Goal: Task Accomplishment & Management: Manage account settings

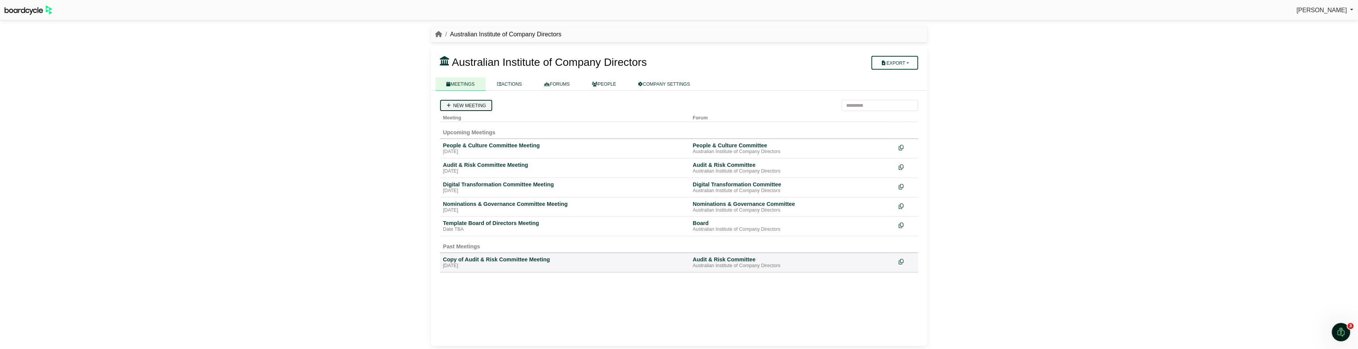
click at [458, 102] on link "New meeting" at bounding box center [466, 105] width 52 height 11
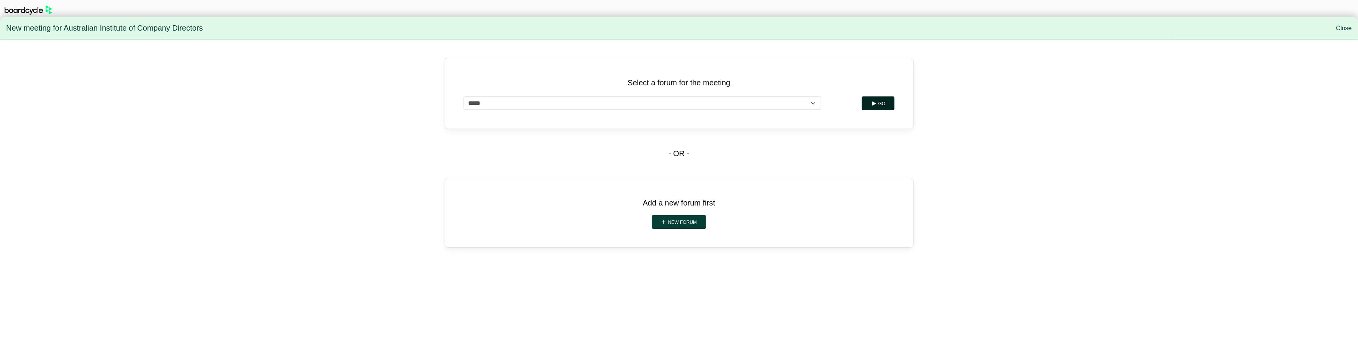
click at [876, 103] on icon "submit" at bounding box center [874, 104] width 6 height 5
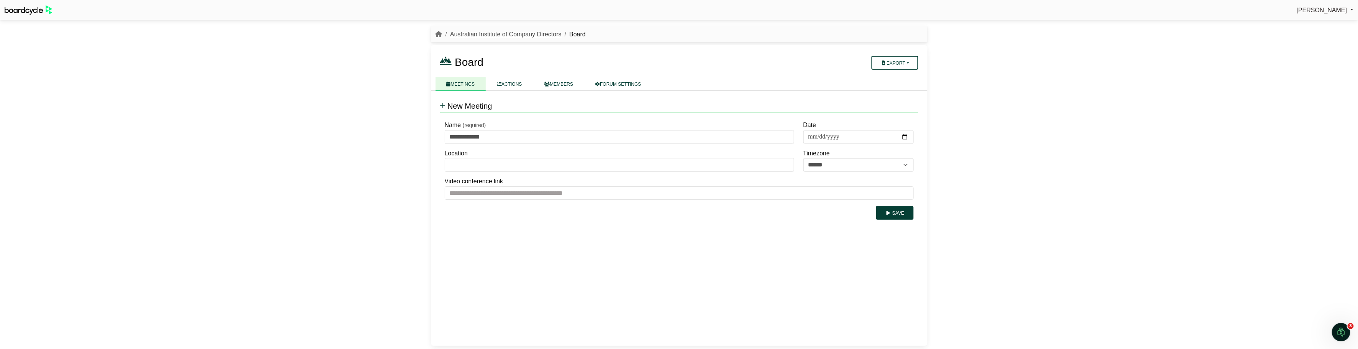
click at [484, 31] on link "Australian Institute of Company Directors" at bounding box center [506, 34] width 112 height 7
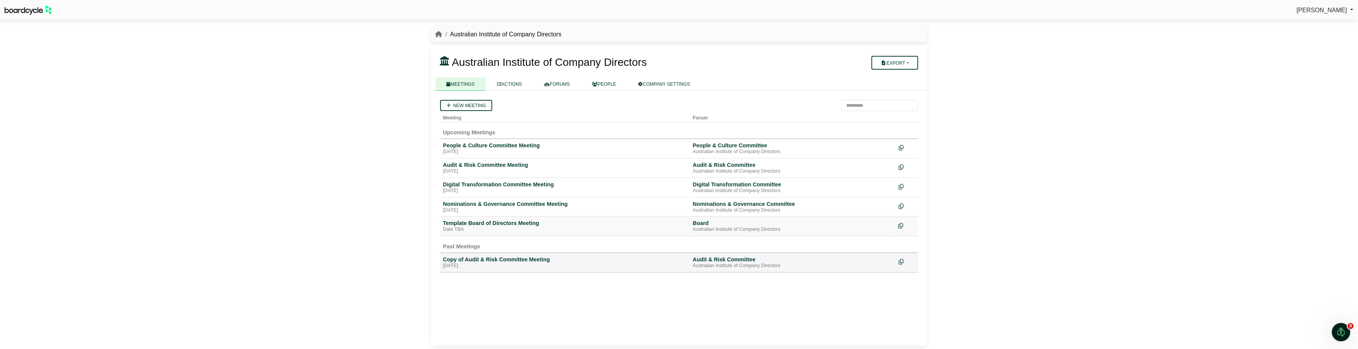
click at [901, 224] on icon at bounding box center [901, 225] width 5 height 5
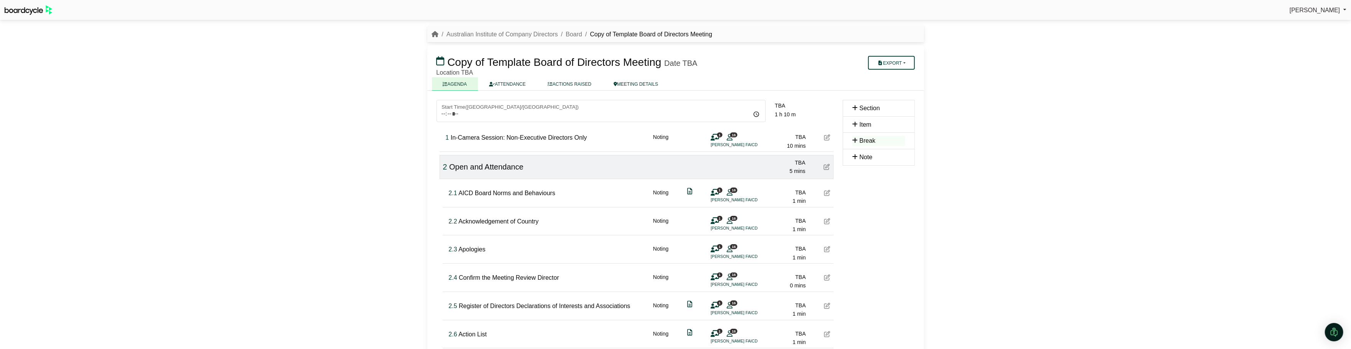
click at [448, 61] on span "Copy of Template Board of Directors Meeting" at bounding box center [554, 62] width 214 height 12
drag, startPoint x: 448, startPoint y: 61, endPoint x: 514, endPoint y: 61, distance: 65.9
click at [514, 61] on span "Copy of Template Board of Directors Meeting" at bounding box center [554, 62] width 214 height 12
click at [979, 173] on div "Michelle Rayner Sign Out Australian Institute of Company Directors Board Copy o…" at bounding box center [675, 174] width 1351 height 349
click at [441, 112] on input "Start Time ( Australia/Sydney )" at bounding box center [600, 111] width 329 height 22
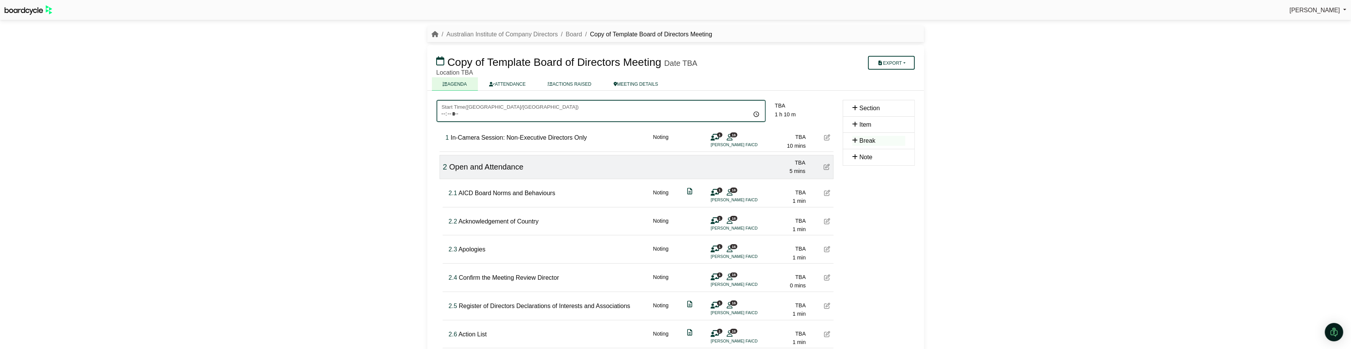
type input "*****"
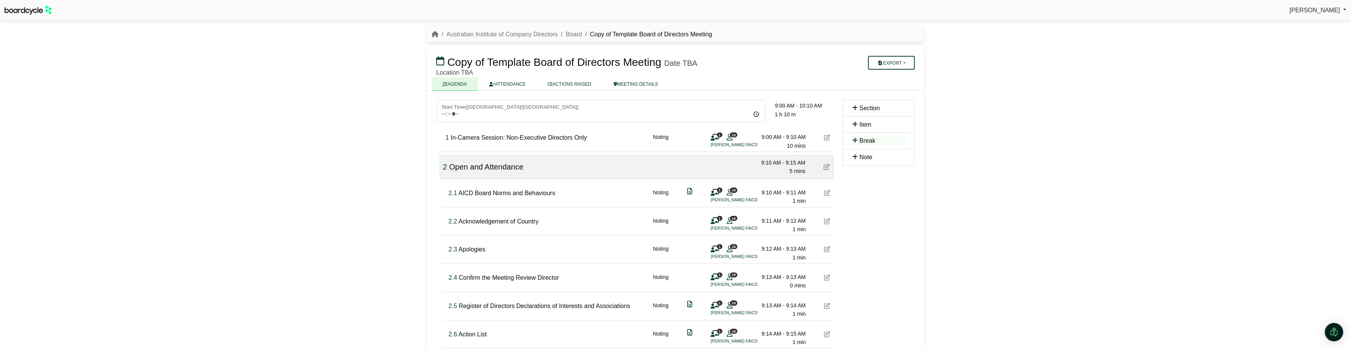
click at [640, 136] on div "1 In-Camera Session: Non-Executive Directors Only Noting 1 16 Naomi Edwards FAI…" at bounding box center [638, 139] width 391 height 30
click at [579, 34] on link "Board" at bounding box center [574, 34] width 16 height 7
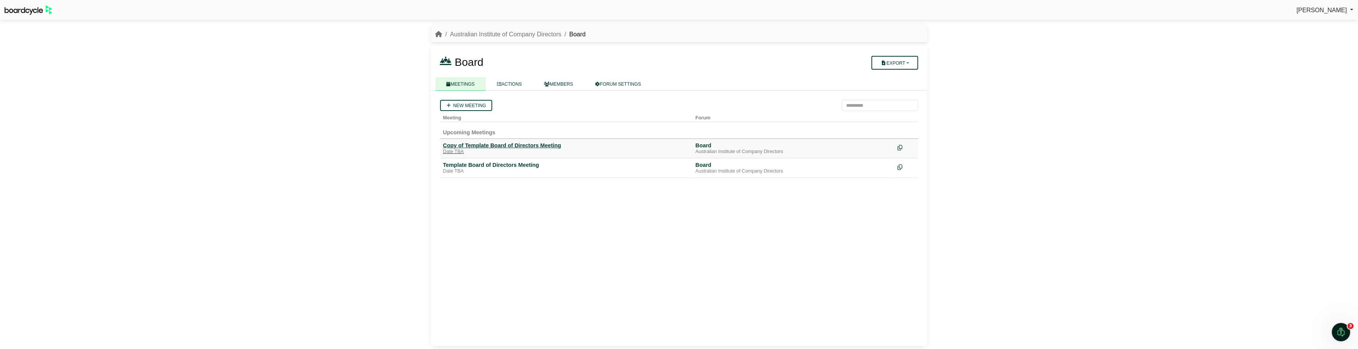
click at [477, 144] on div "Copy of Template Board of Directors Meeting" at bounding box center [566, 145] width 246 height 7
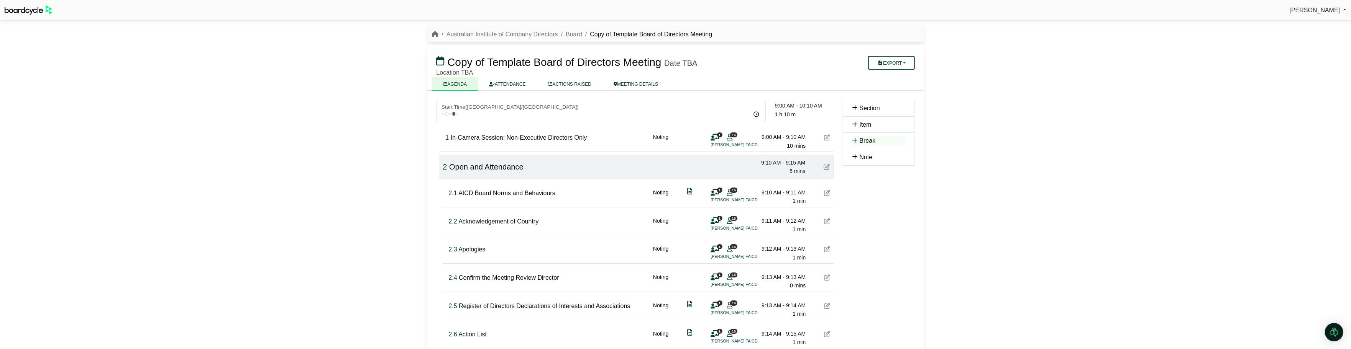
click at [520, 58] on span "Copy of Template Board of Directors Meeting" at bounding box center [554, 62] width 214 height 12
drag, startPoint x: 448, startPoint y: 61, endPoint x: 533, endPoint y: 61, distance: 85.1
click at [533, 61] on span "Copy of Template Board of Directors Meeting" at bounding box center [554, 62] width 214 height 12
click at [989, 144] on div "Michelle Rayner Sign Out Australian Institute of Company Directors Board Copy o…" at bounding box center [675, 174] width 1351 height 349
click at [432, 31] on icon "breadcrumb" at bounding box center [435, 34] width 7 height 6
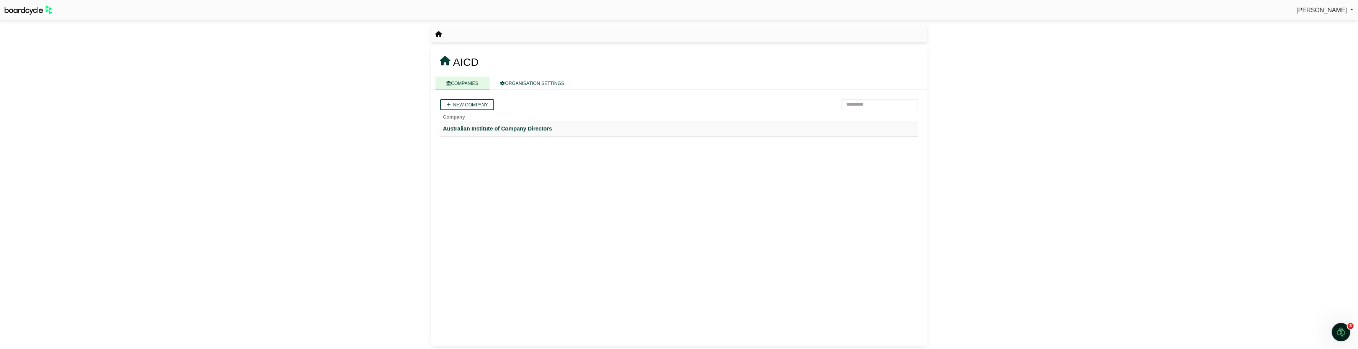
click at [487, 128] on div "Australian Institute of Company Directors" at bounding box center [679, 129] width 472 height 9
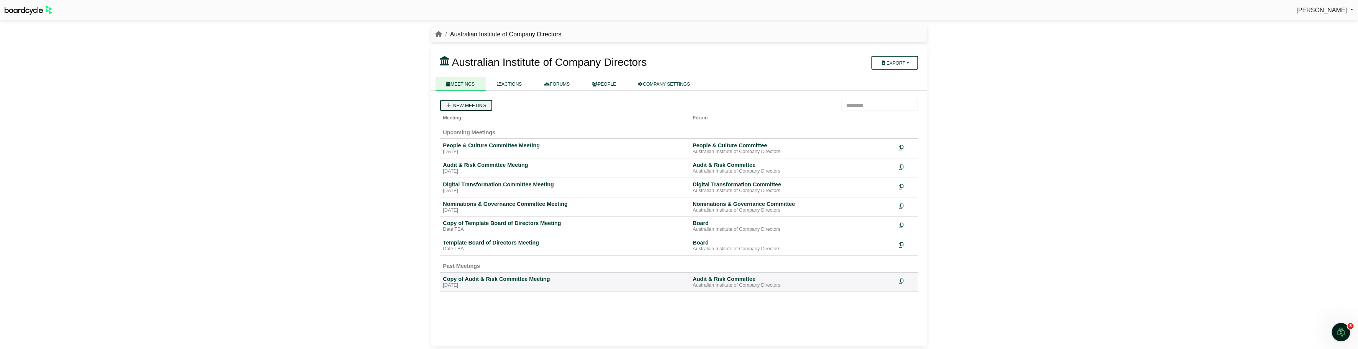
click at [468, 103] on link "New meeting" at bounding box center [466, 105] width 52 height 11
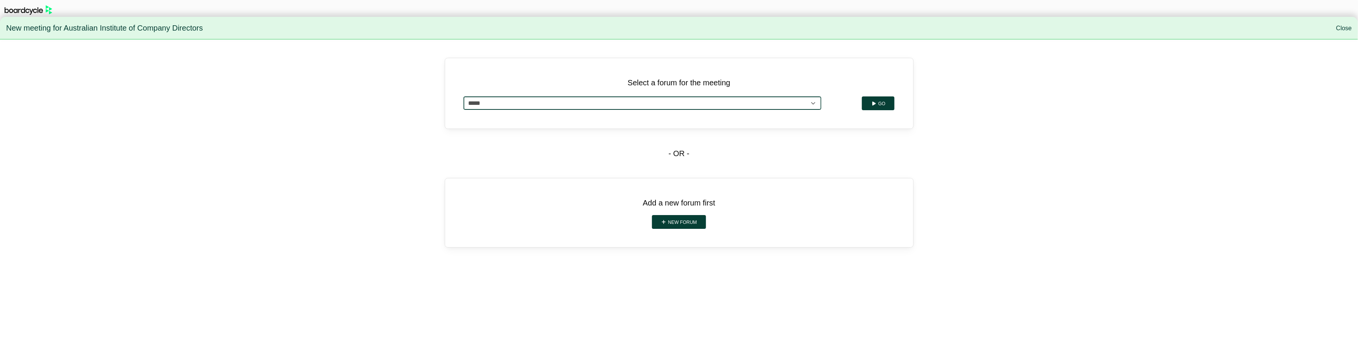
click at [813, 101] on select "**********" at bounding box center [643, 103] width 358 height 13
click at [882, 103] on button "Go" at bounding box center [878, 104] width 33 height 14
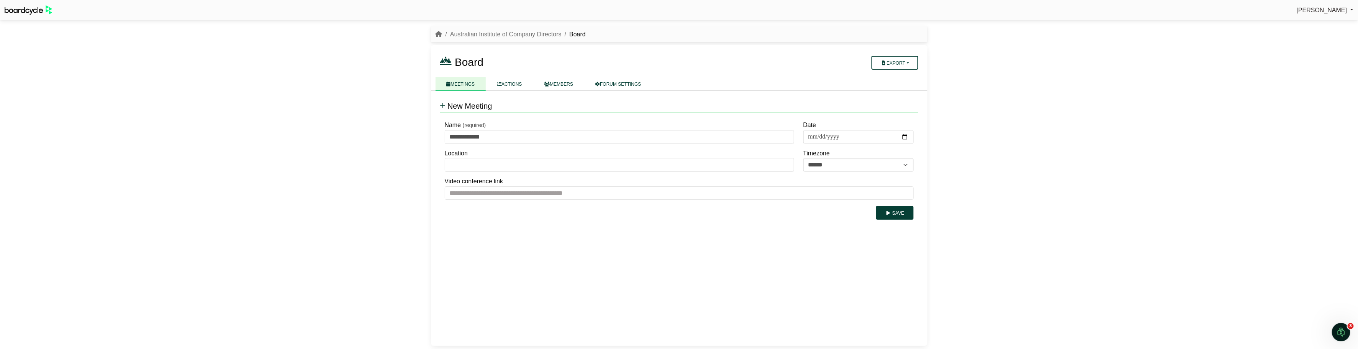
click at [452, 104] on span "New Meeting" at bounding box center [470, 106] width 45 height 8
click at [443, 103] on icon at bounding box center [443, 106] width 6 height 6
